Goal: Transaction & Acquisition: Register for event/course

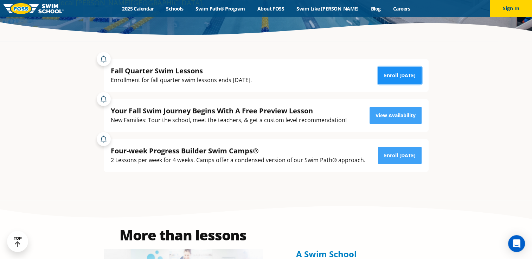
click at [392, 81] on link "Enroll [DATE]" at bounding box center [400, 76] width 44 height 18
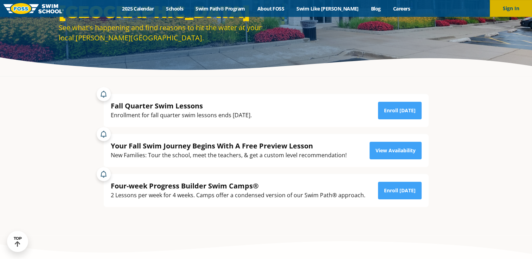
scroll to position [105, 0]
click at [510, 7] on button "Sign In" at bounding box center [511, 8] width 42 height 17
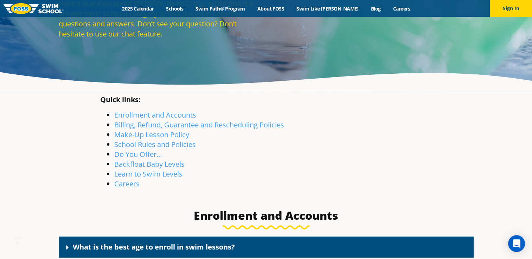
scroll to position [105, 0]
